Goal: Information Seeking & Learning: Learn about a topic

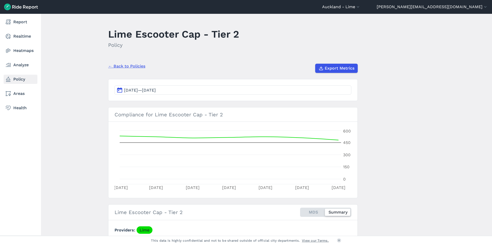
click at [15, 79] on link "Policy" at bounding box center [21, 79] width 34 height 9
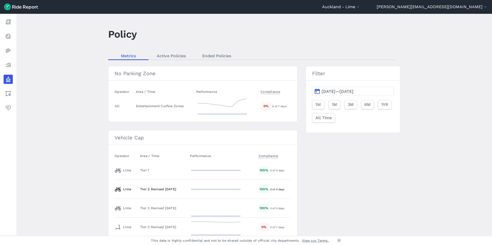
scroll to position [82, 0]
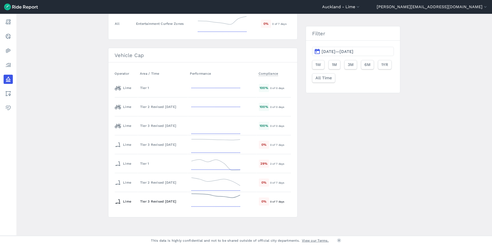
click at [161, 204] on td "Tier 3 Revised [DATE]" at bounding box center [163, 201] width 50 height 19
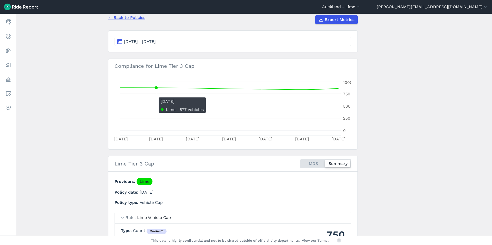
scroll to position [48, 0]
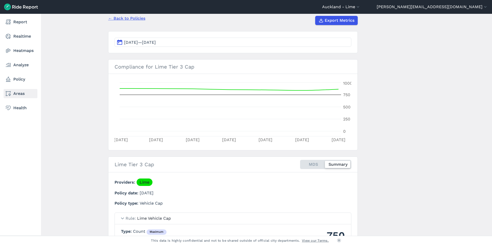
click at [15, 94] on link "Areas" at bounding box center [21, 93] width 34 height 9
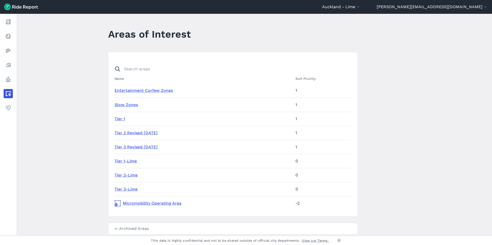
scroll to position [17, 0]
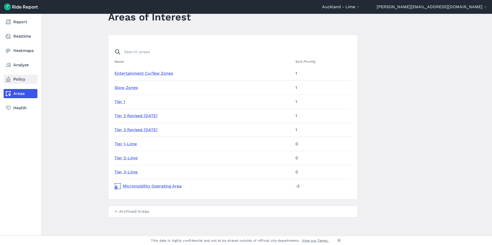
click at [11, 82] on icon at bounding box center [8, 79] width 6 height 6
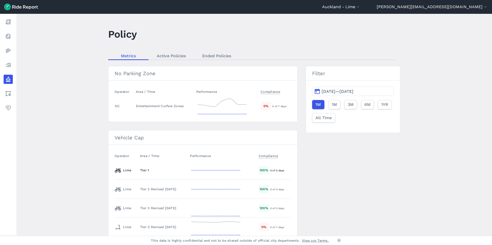
scroll to position [82, 0]
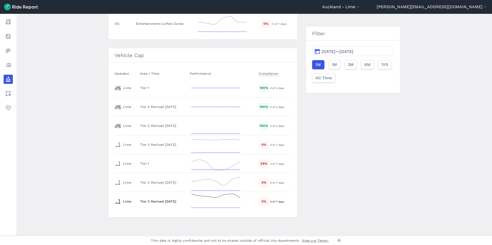
drag, startPoint x: 146, startPoint y: 203, endPoint x: 195, endPoint y: 206, distance: 49.0
click at [195, 206] on tr "Lime Tier 3 Revised [DATE] 0 % 0 of 7 days" at bounding box center [202, 201] width 176 height 19
click at [195, 206] on td at bounding box center [222, 201] width 69 height 19
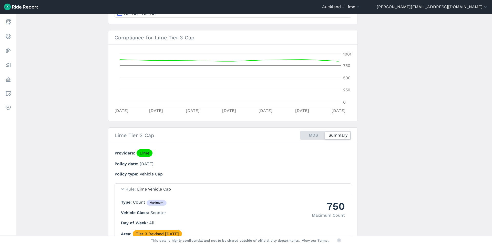
scroll to position [100, 0]
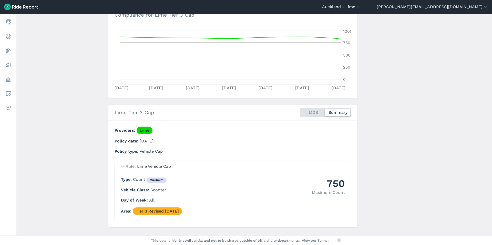
drag, startPoint x: 138, startPoint y: 142, endPoint x: 152, endPoint y: 141, distance: 13.6
click at [152, 141] on span "[DATE]" at bounding box center [147, 141] width 14 height 5
click at [149, 142] on span "[DATE]" at bounding box center [147, 141] width 14 height 5
drag, startPoint x: 151, startPoint y: 142, endPoint x: 159, endPoint y: 141, distance: 7.7
click at [153, 141] on span "[DATE]" at bounding box center [147, 141] width 14 height 5
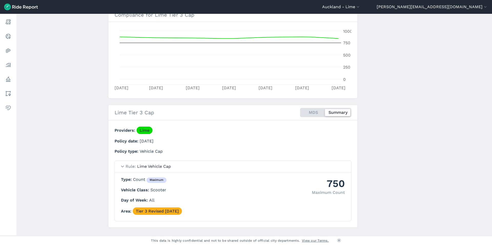
click at [168, 141] on p "Policy date [DATE]" at bounding box center [211, 141] width 195 height 6
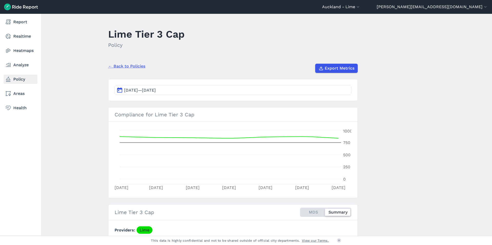
click at [17, 78] on link "Policy" at bounding box center [21, 79] width 34 height 9
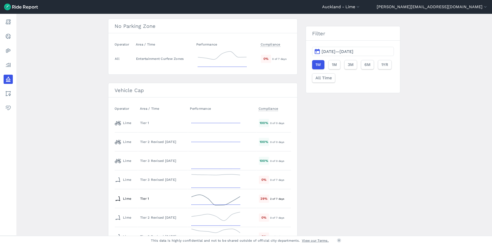
scroll to position [82, 0]
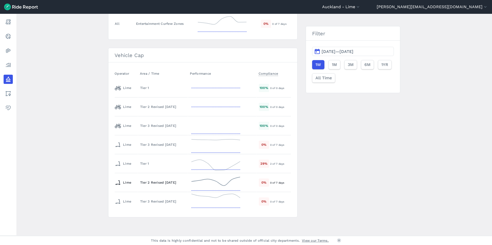
click at [173, 181] on div "Tier 2 Revised [DATE]" at bounding box center [162, 182] width 45 height 5
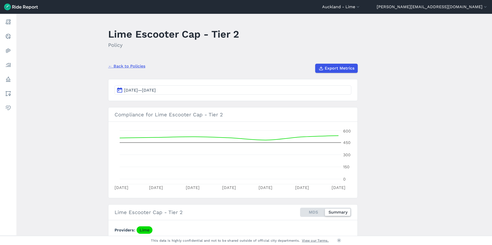
click at [156, 90] on span "[DATE]—[DATE]" at bounding box center [140, 90] width 32 height 5
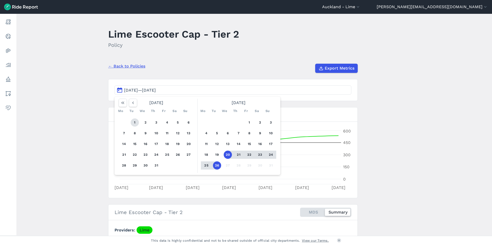
click at [131, 122] on button "1" at bounding box center [135, 123] width 8 height 8
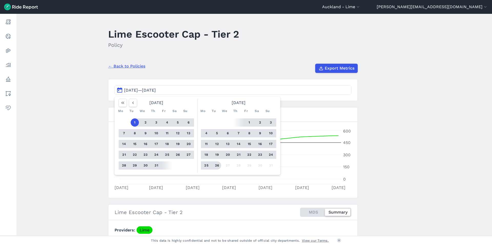
click at [215, 164] on button "26" at bounding box center [217, 166] width 8 height 8
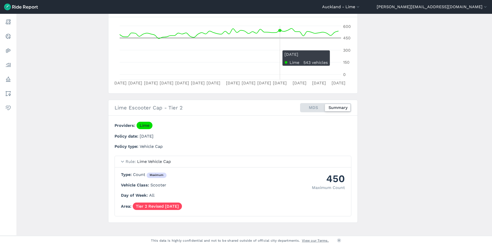
scroll to position [110, 0]
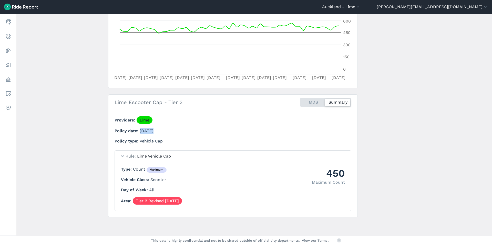
drag, startPoint x: 135, startPoint y: 130, endPoint x: 190, endPoint y: 134, distance: 55.0
click at [190, 134] on div "Providers Lime Policy date [DATE] Policy type Vehicle Cap" at bounding box center [211, 130] width 195 height 28
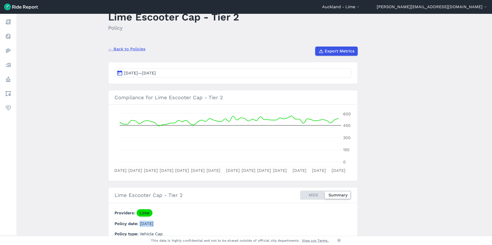
scroll to position [0, 0]
